Goal: Navigation & Orientation: Find specific page/section

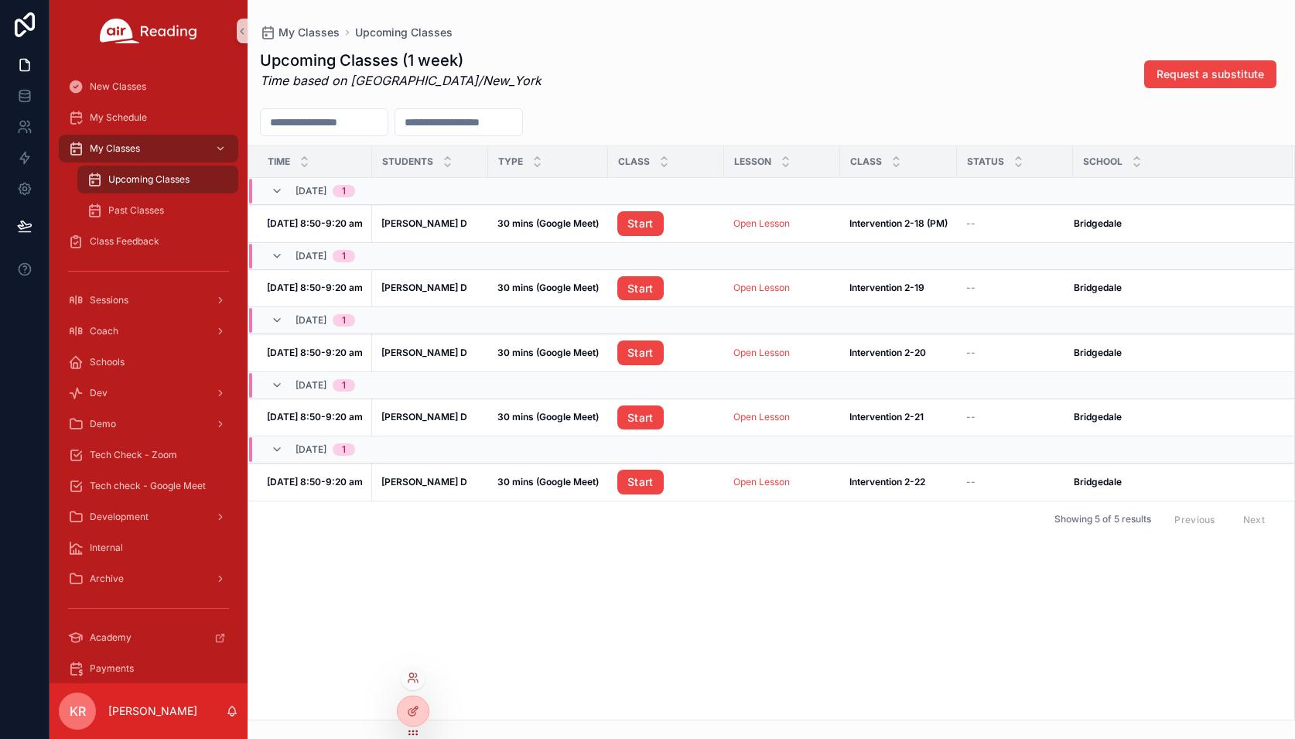
click at [412, 672] on icon at bounding box center [413, 677] width 12 height 12
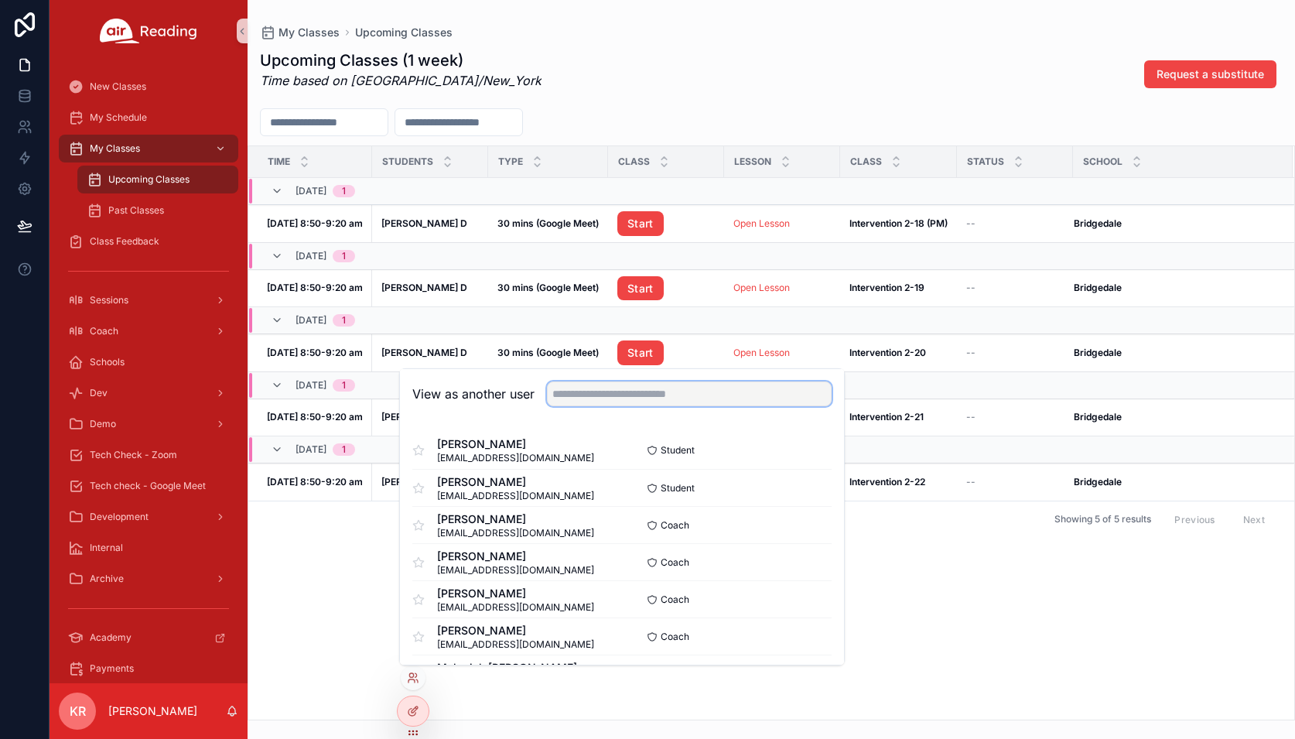
click at [575, 392] on input "text" at bounding box center [689, 393] width 285 height 25
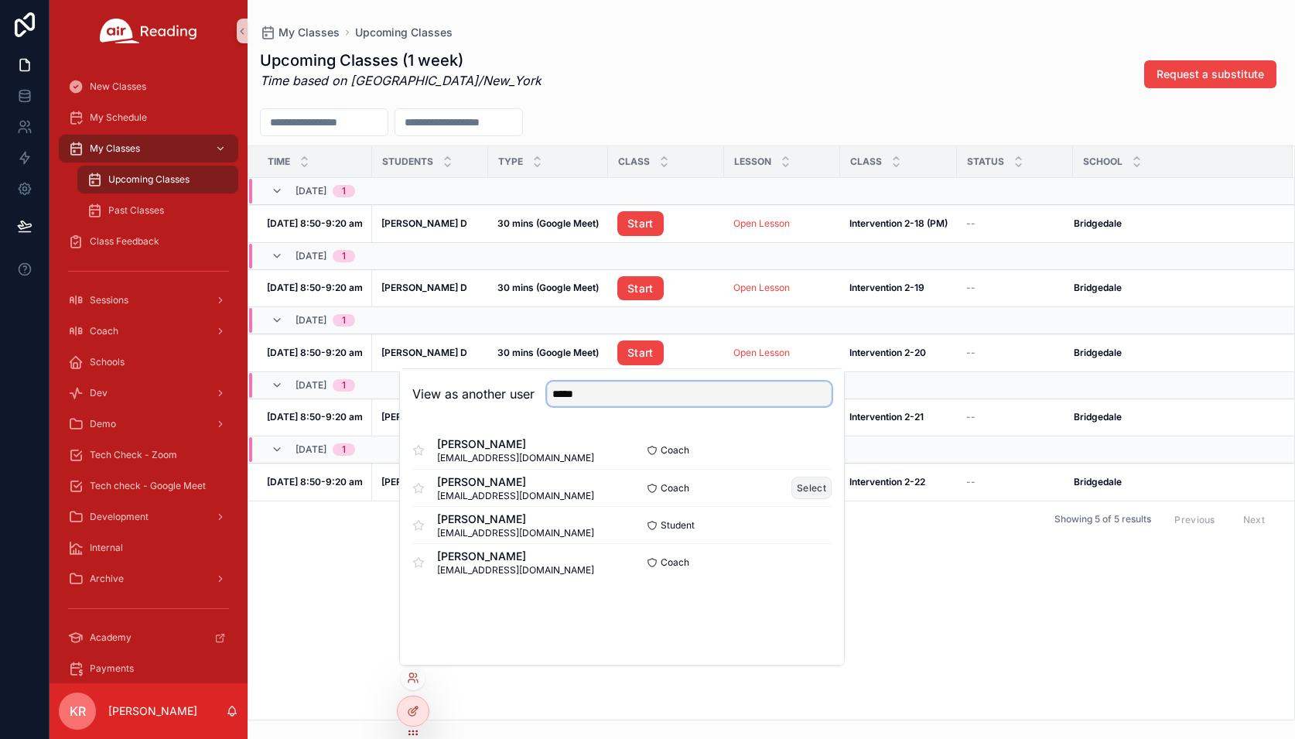
type input "*****"
click at [802, 490] on button "Select" at bounding box center [811, 487] width 40 height 22
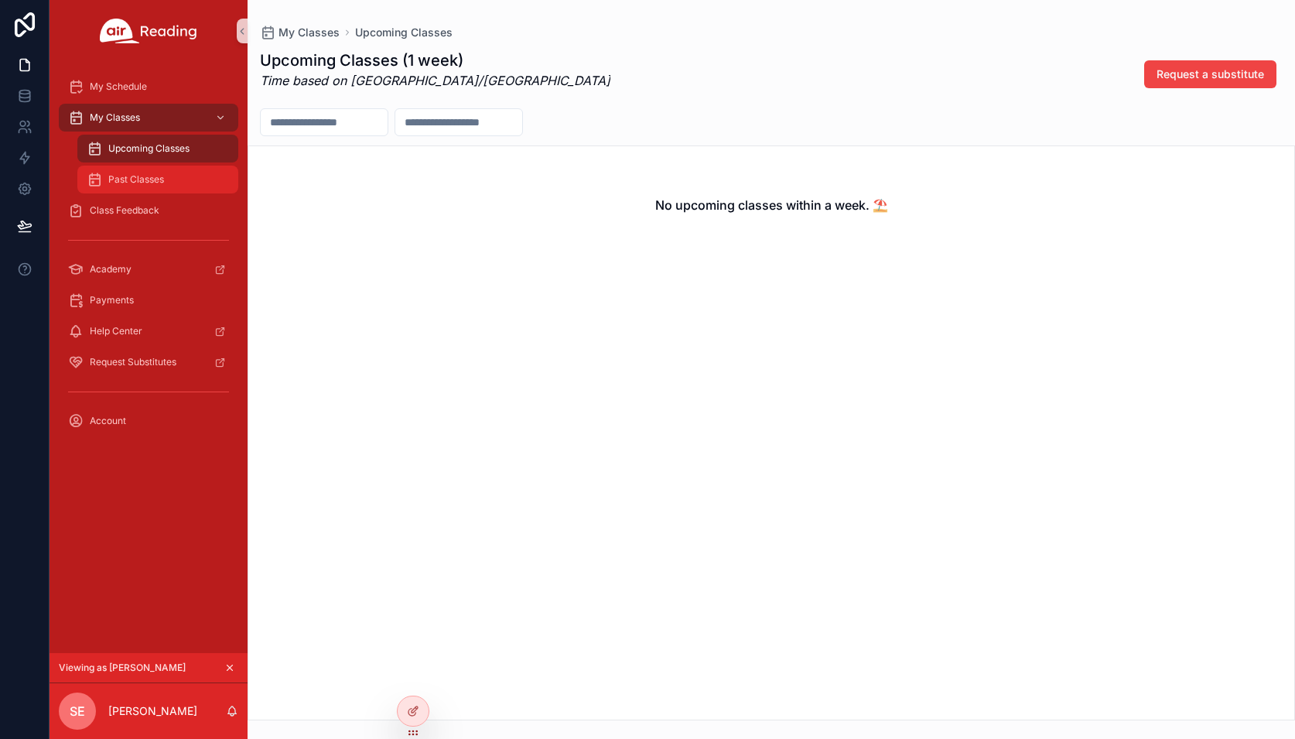
click at [151, 184] on span "Past Classes" at bounding box center [136, 179] width 56 height 12
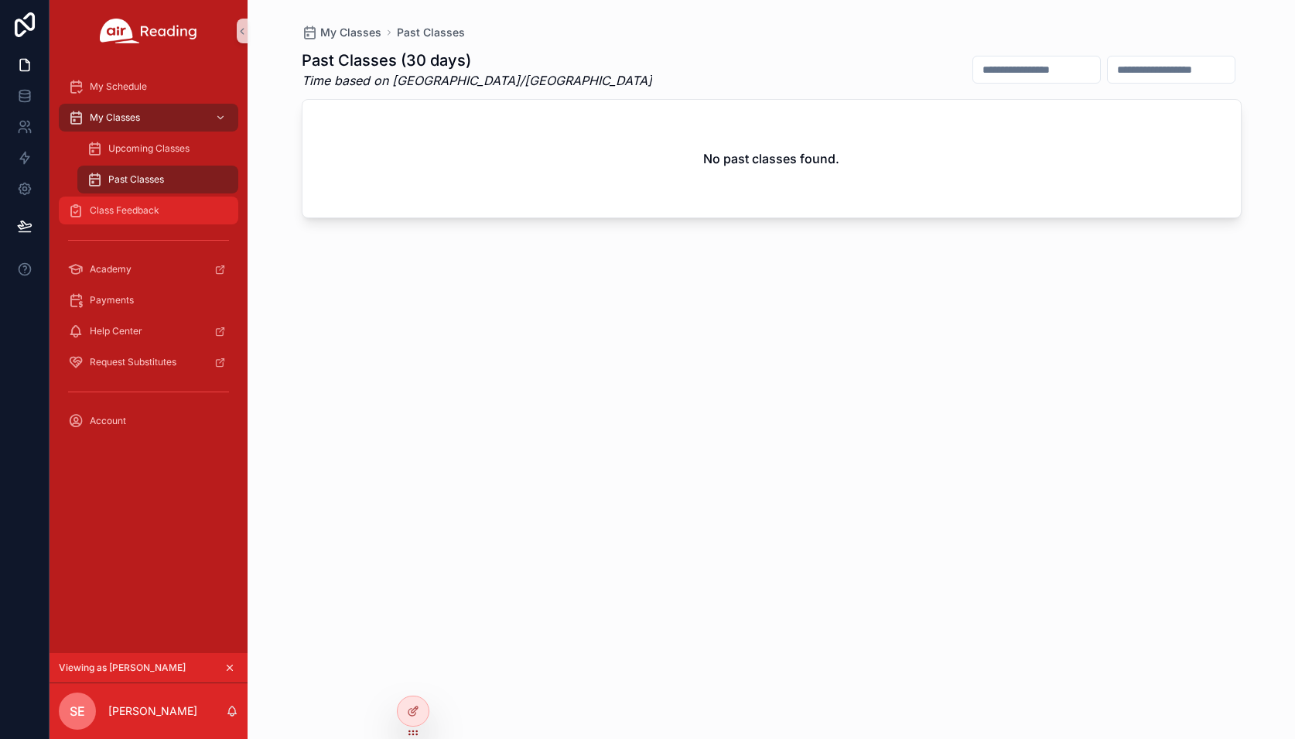
click at [147, 208] on span "Class Feedback" at bounding box center [125, 210] width 70 height 12
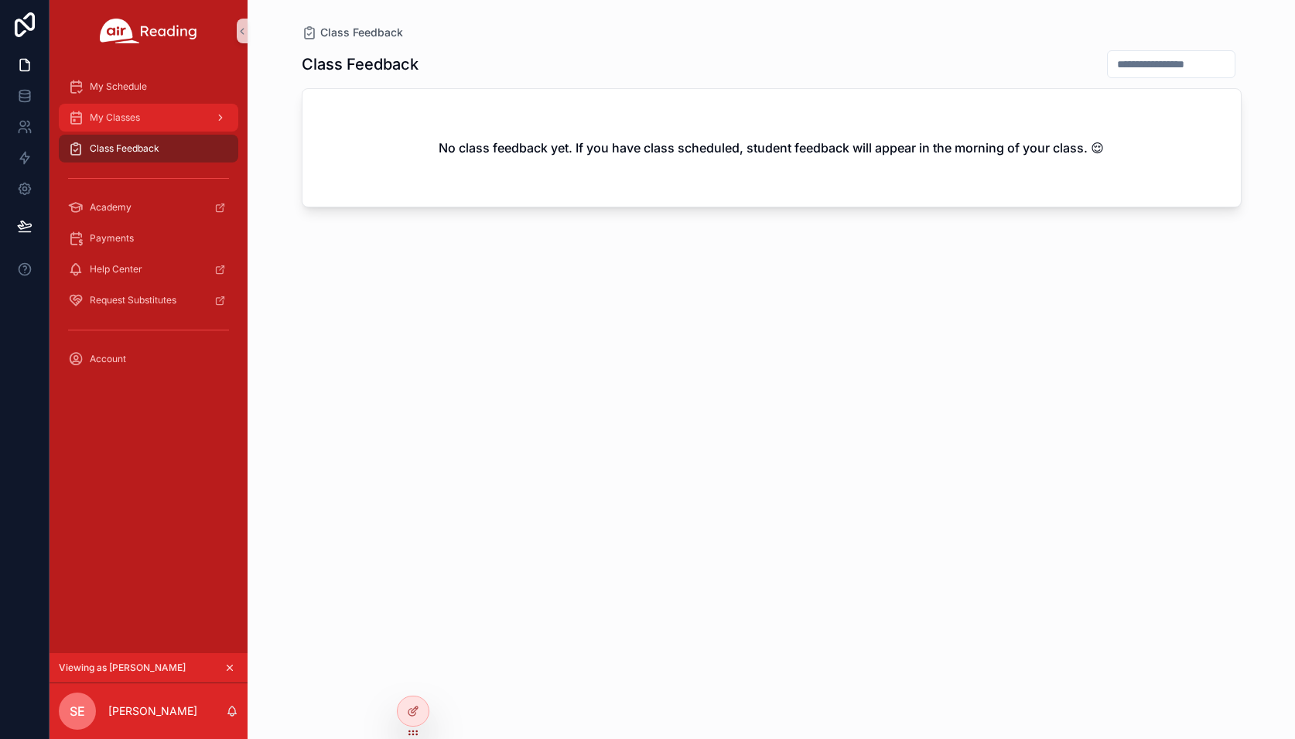
click at [143, 118] on div "My Classes" at bounding box center [148, 117] width 161 height 25
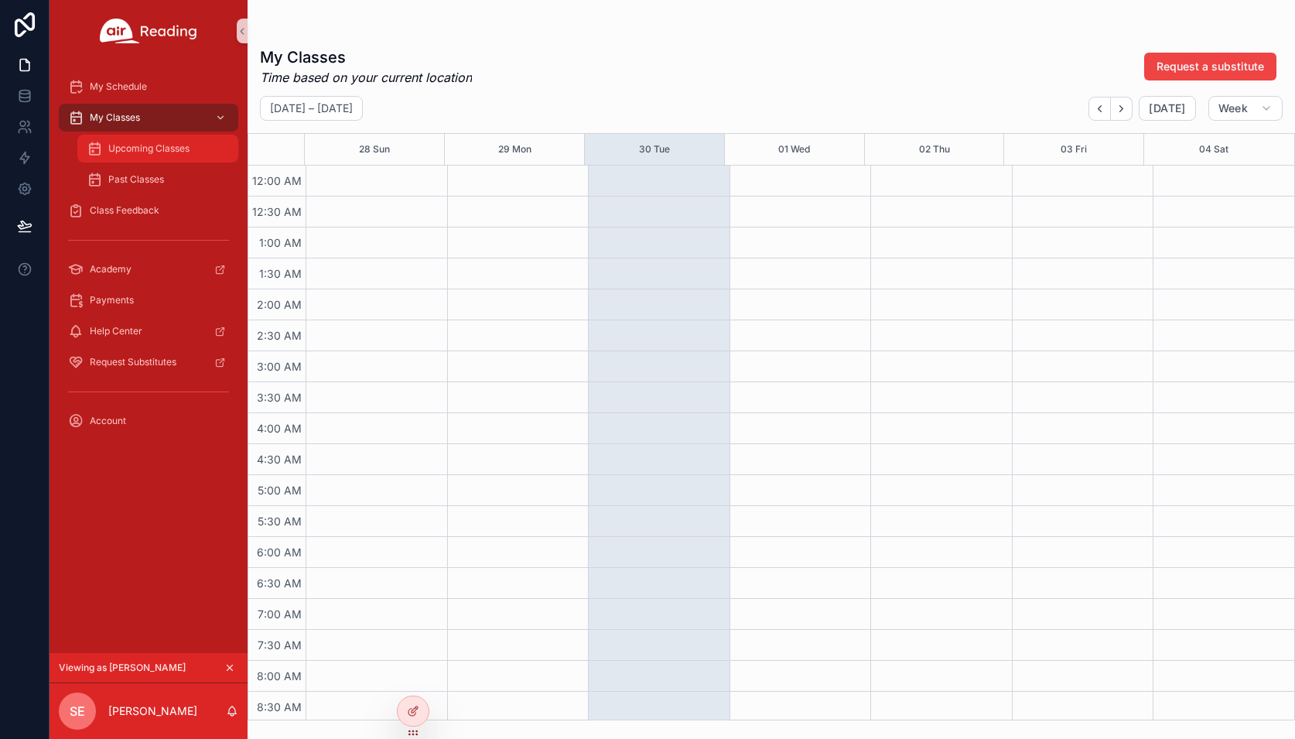
click at [138, 142] on div "Upcoming Classes" at bounding box center [158, 148] width 142 height 25
